Goal: Task Accomplishment & Management: Complete application form

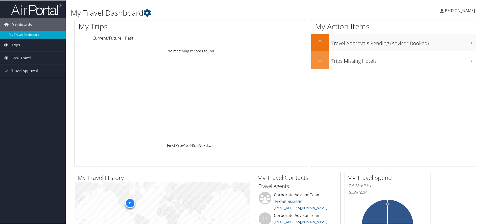
click at [29, 57] on span "Book Travel" at bounding box center [20, 57] width 19 height 13
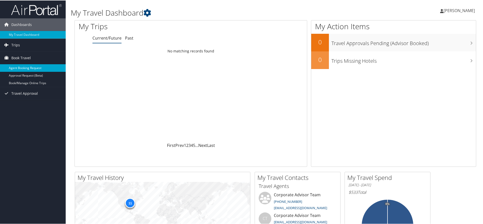
click at [29, 66] on link "Agent Booking Request" at bounding box center [33, 68] width 66 height 8
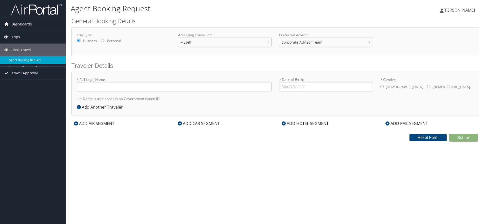
type input "Laurie Elizabeth McDougell"
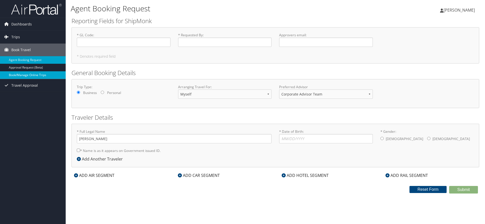
click at [47, 76] on link "Book/Manage Online Trips" at bounding box center [33, 75] width 66 height 8
